Goal: Transaction & Acquisition: Purchase product/service

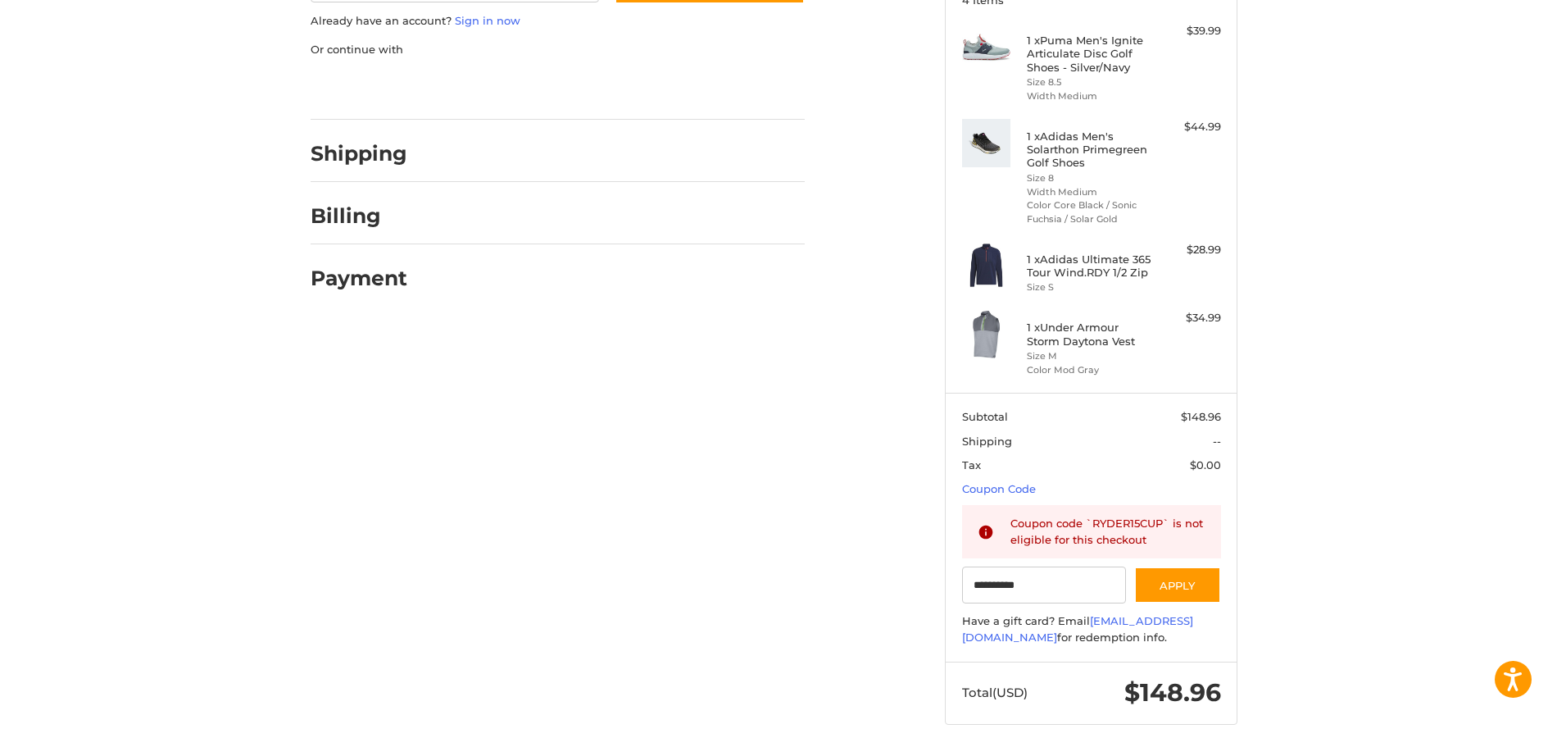
scroll to position [82, 0]
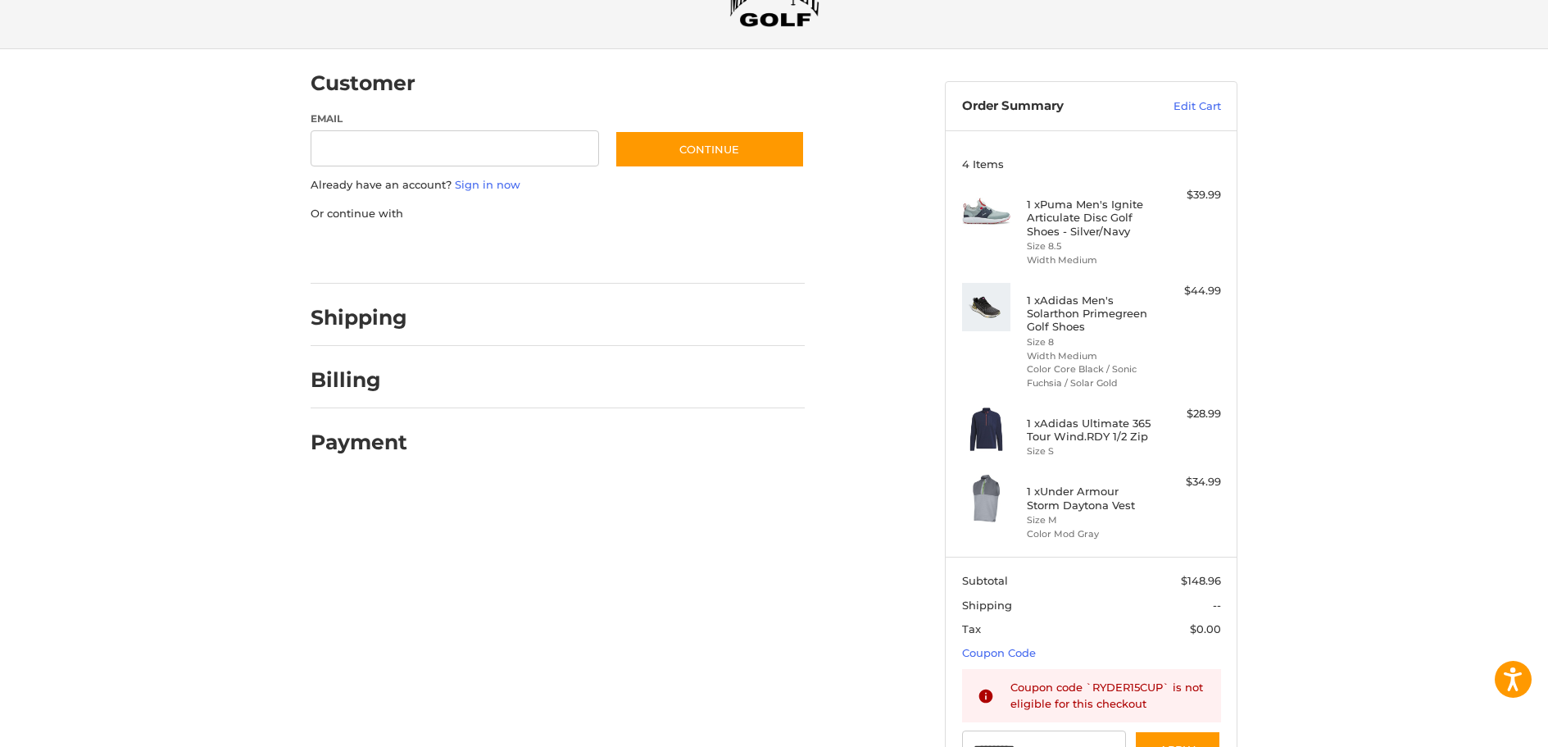
click at [984, 423] on img at bounding box center [986, 430] width 49 height 49
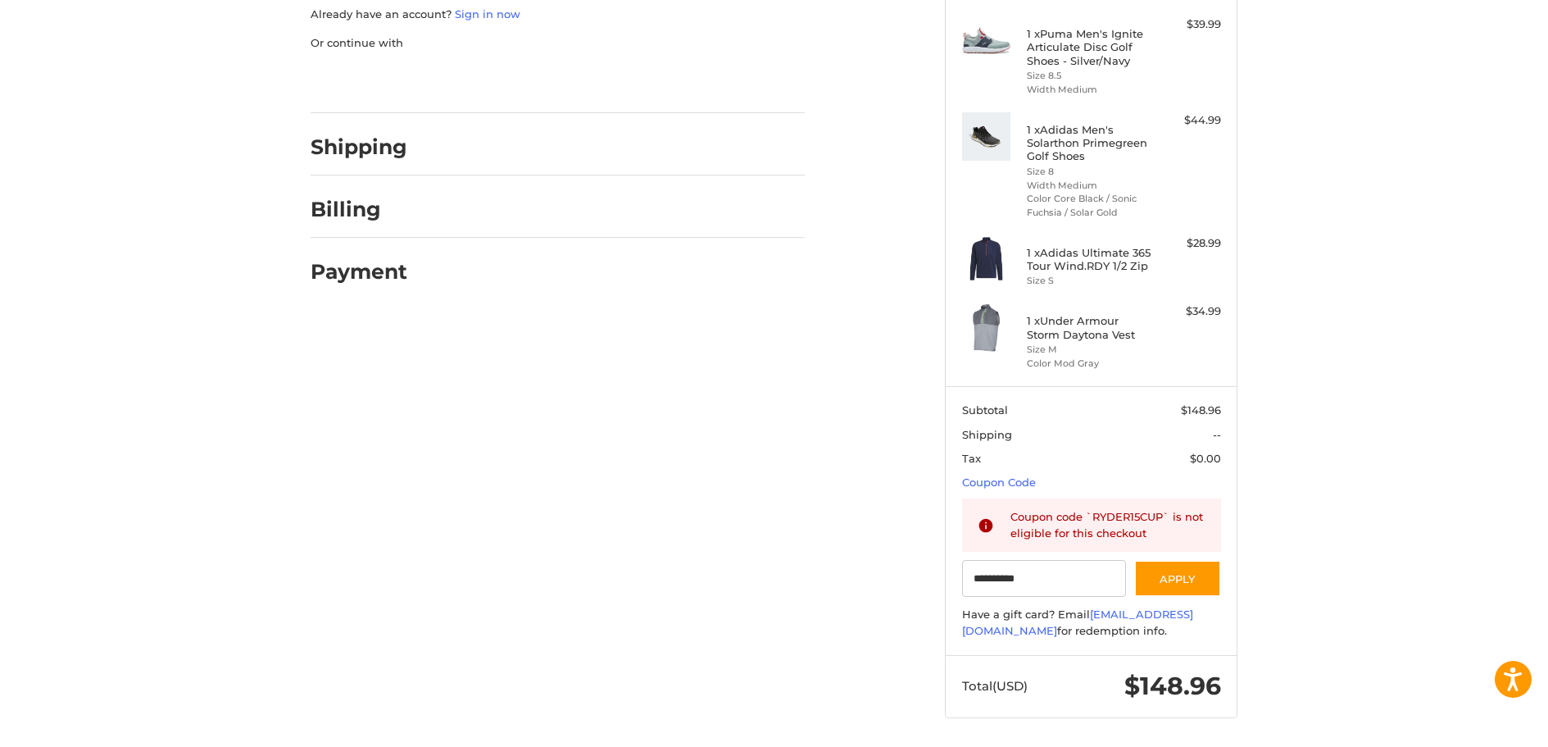
scroll to position [256, 0]
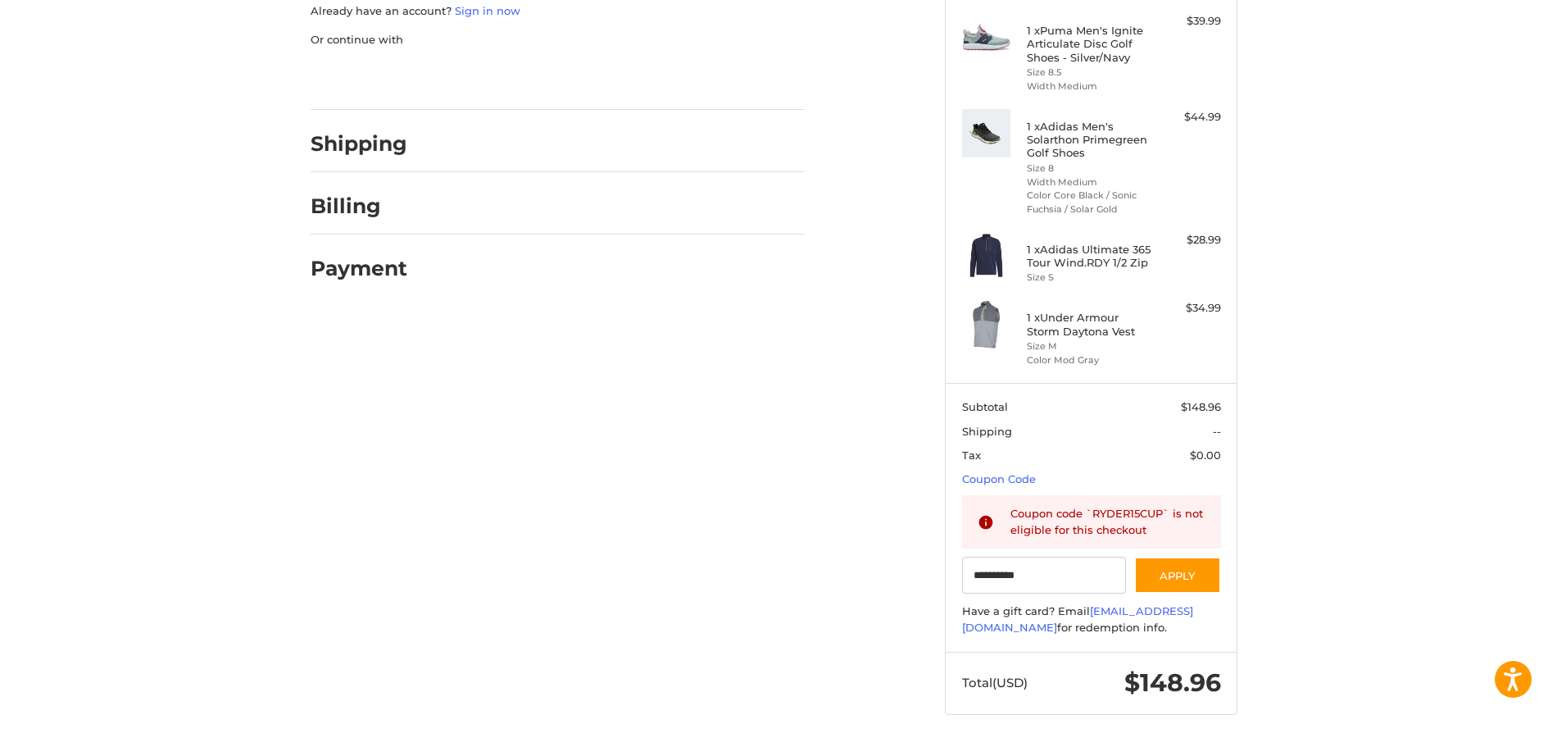
click at [988, 327] on img at bounding box center [986, 324] width 49 height 49
click at [1211, 319] on div "1 x Under Armour Storm Daytona Vest Size M Color Mod Gray $34.99" at bounding box center [1091, 333] width 259 height 66
click at [1059, 343] on li "Size M" at bounding box center [1089, 346] width 125 height 14
click at [978, 344] on img at bounding box center [986, 324] width 49 height 49
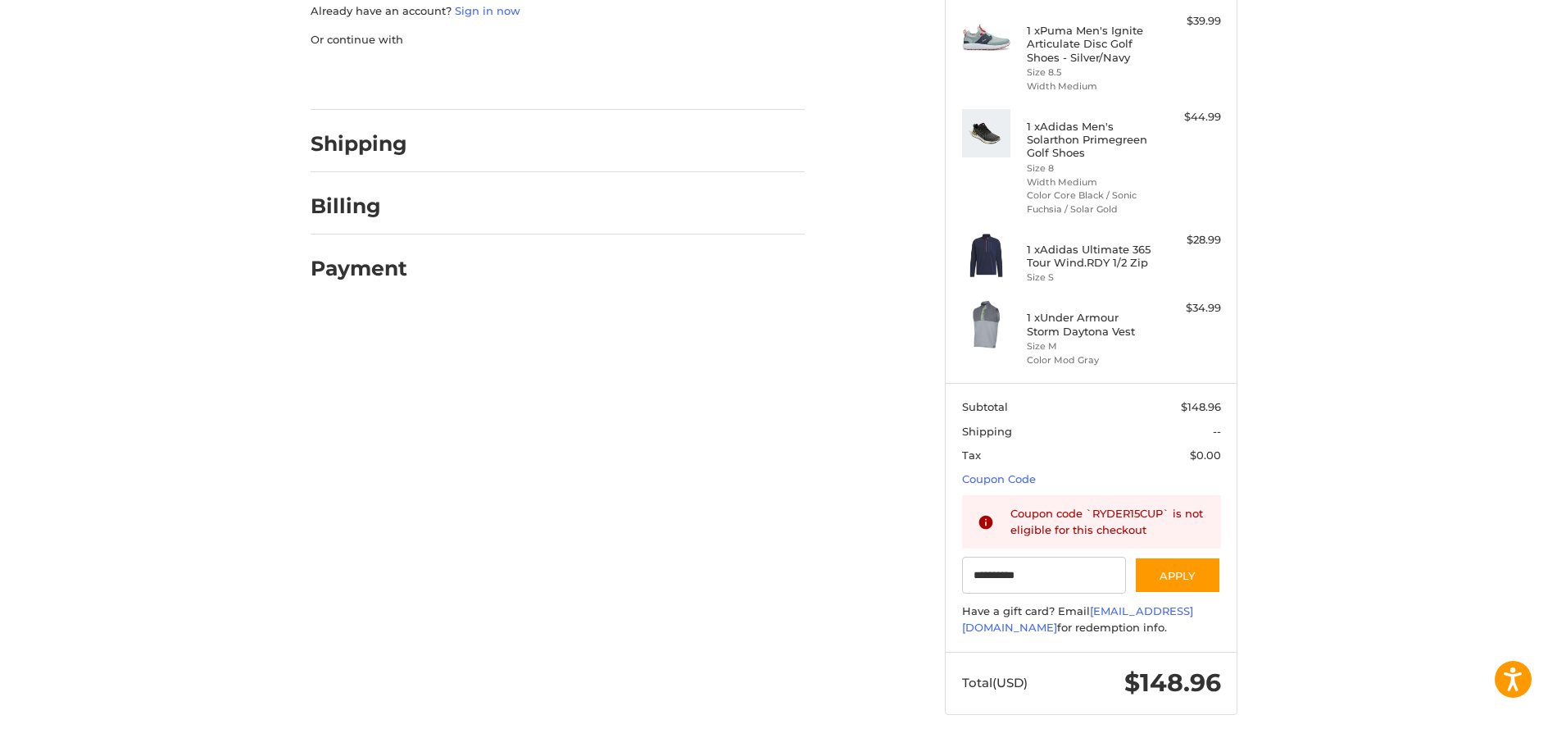
click at [978, 344] on img at bounding box center [986, 324] width 49 height 49
drag, startPoint x: 1135, startPoint y: 333, endPoint x: 1035, endPoint y: 315, distance: 101.6
click at [1035, 315] on h4 "1 x Under Armour Storm Daytona Vest" at bounding box center [1089, 324] width 125 height 27
copy h4 "x Under Armour Storm Daytona Vest"
